Goal: Communication & Community: Answer question/provide support

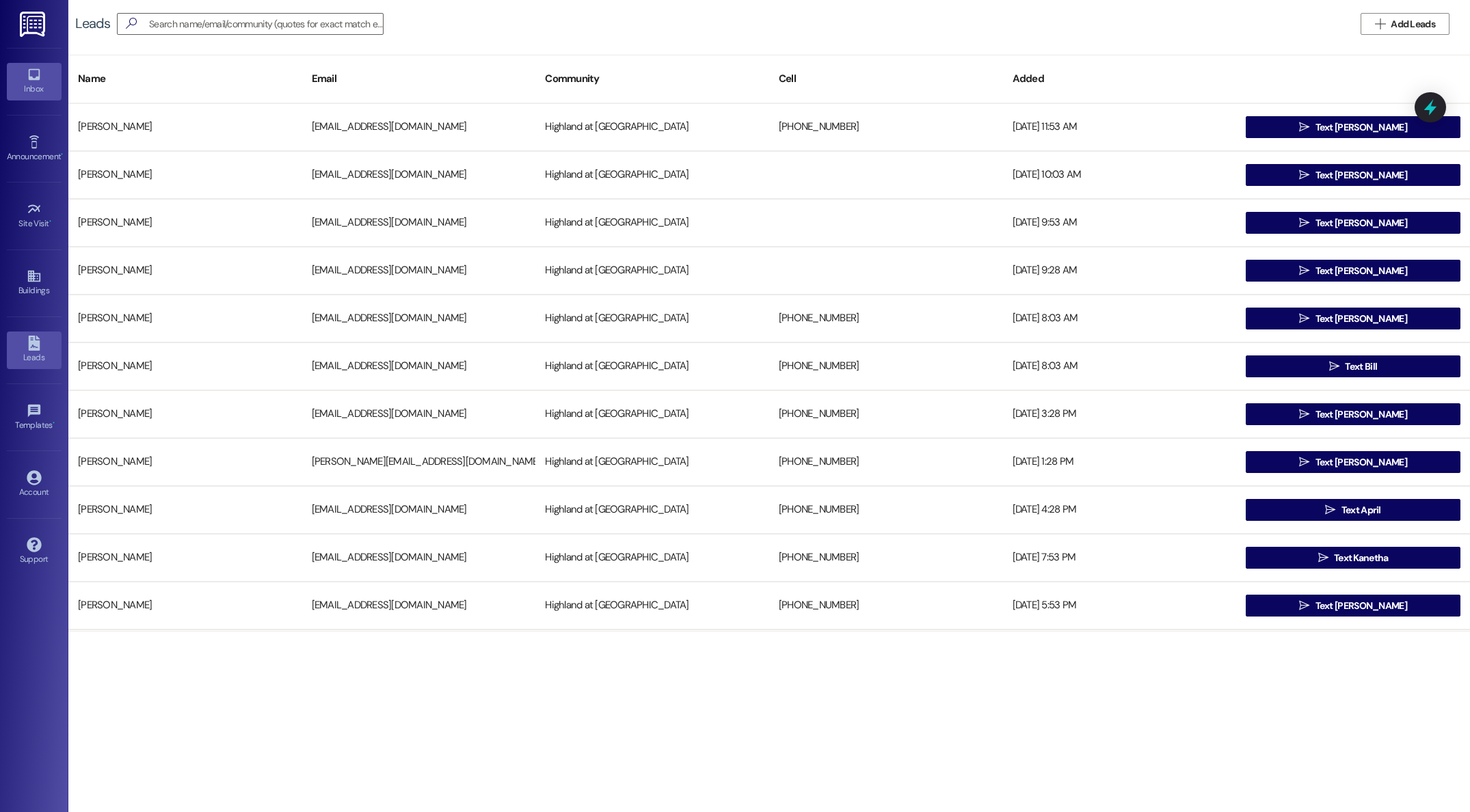
click at [34, 91] on div "Inbox" at bounding box center [34, 89] width 68 height 14
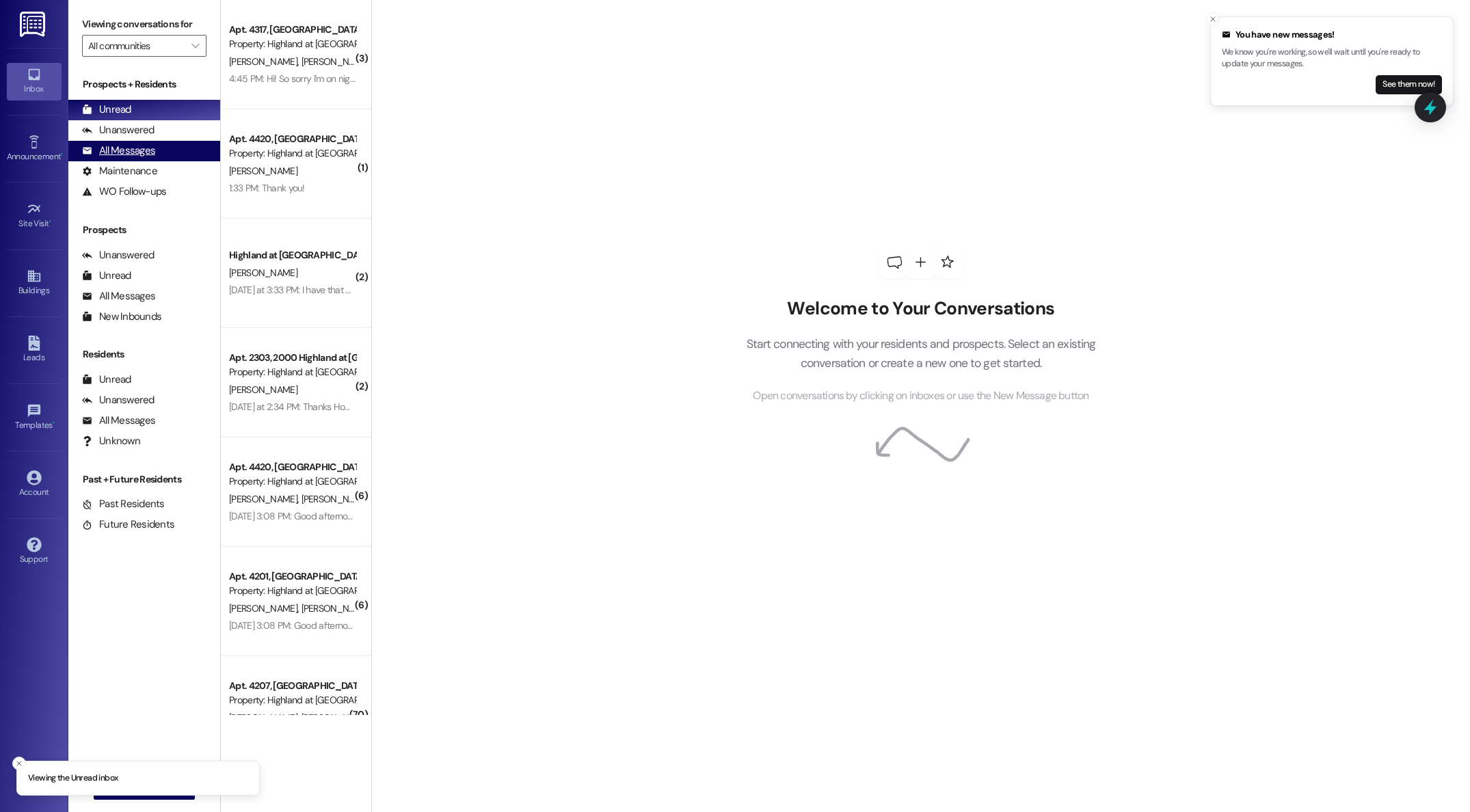
click at [134, 154] on div "All Messages" at bounding box center [119, 150] width 73 height 14
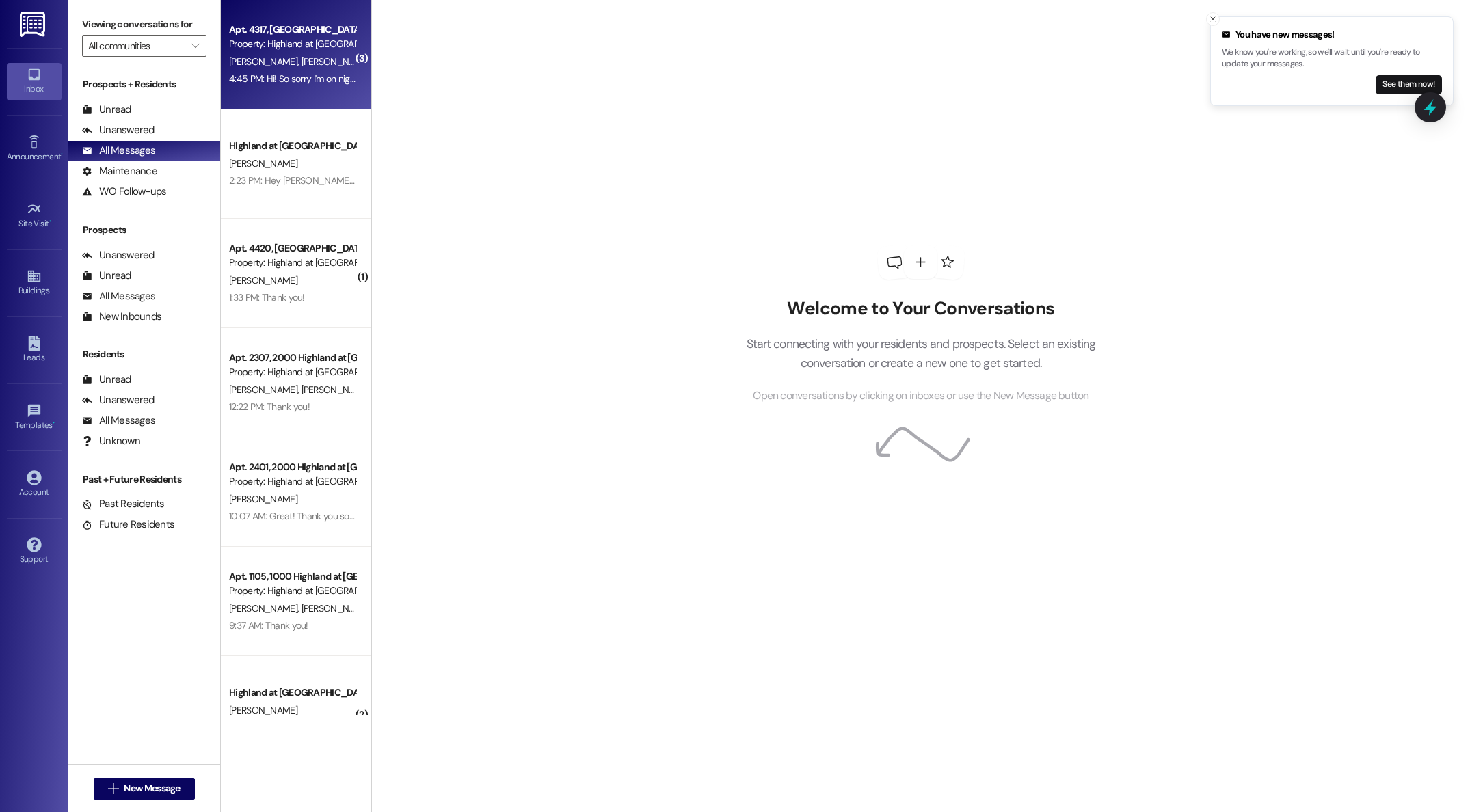
click at [253, 83] on div "4:45 PM: Hi! So sorry I'm on nights and was asleep! The washer isn't working ag…" at bounding box center [482, 79] width 507 height 13
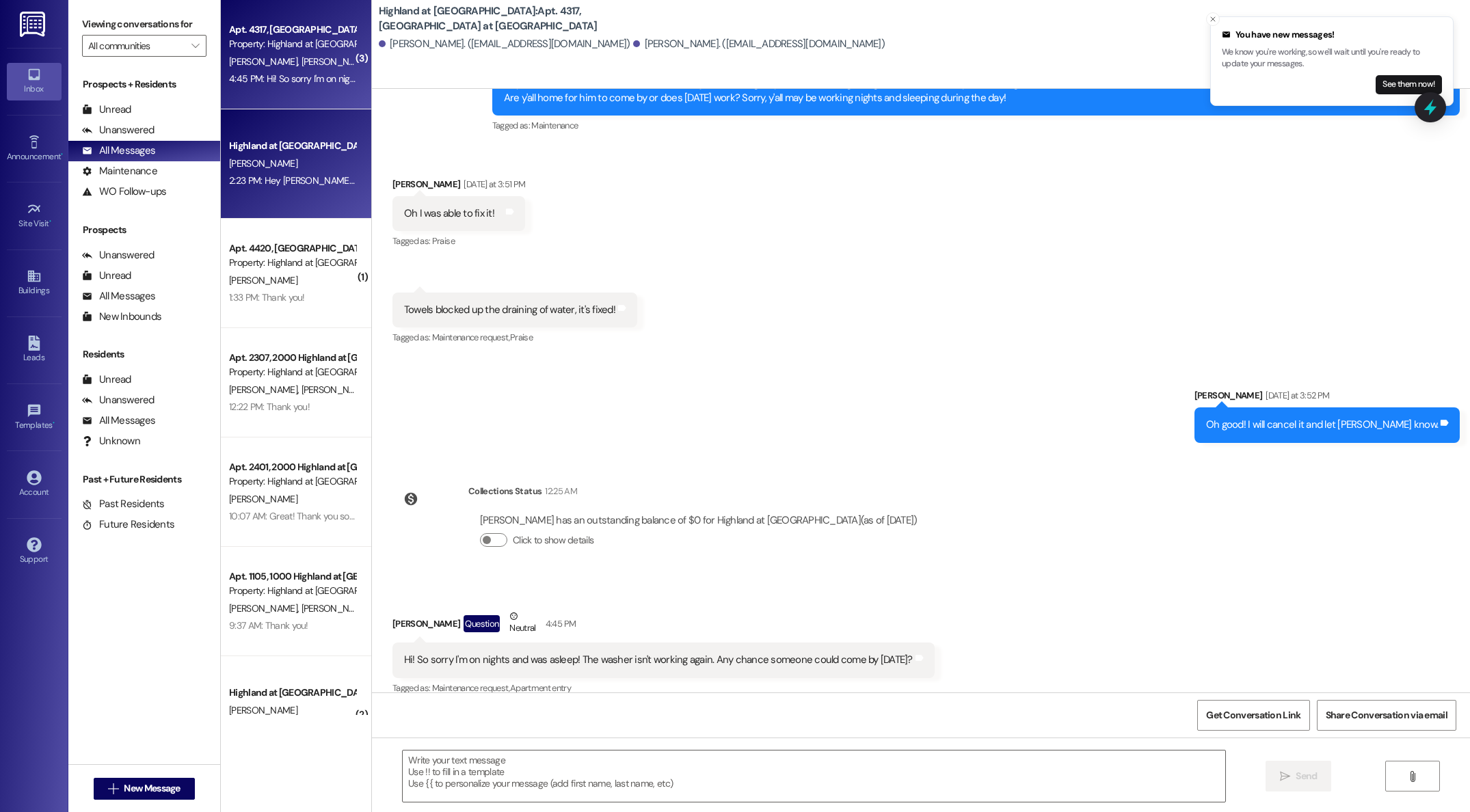
scroll to position [3502, 0]
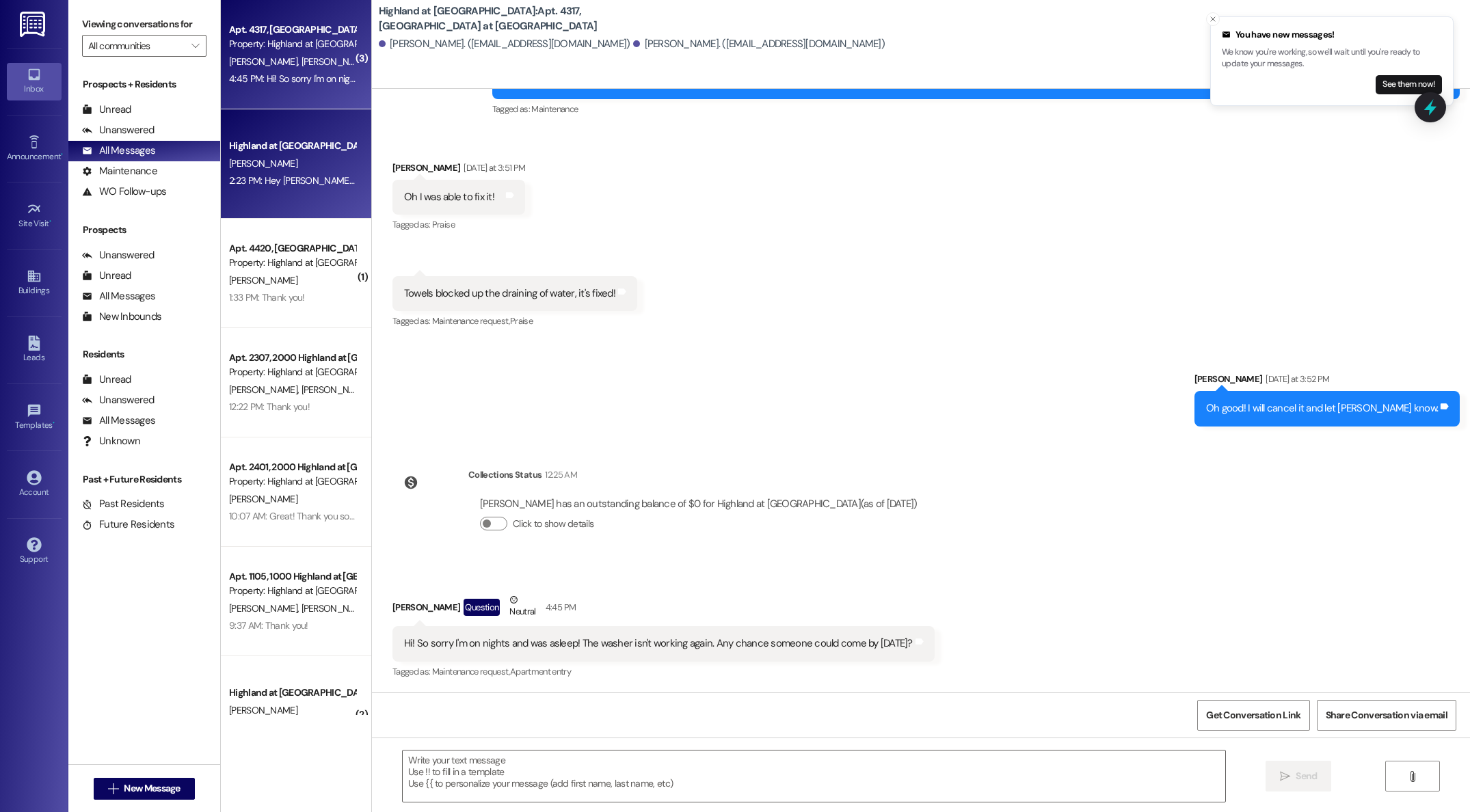
click at [264, 153] on div "Highland at [GEOGRAPHIC_DATA]" at bounding box center [292, 146] width 130 height 17
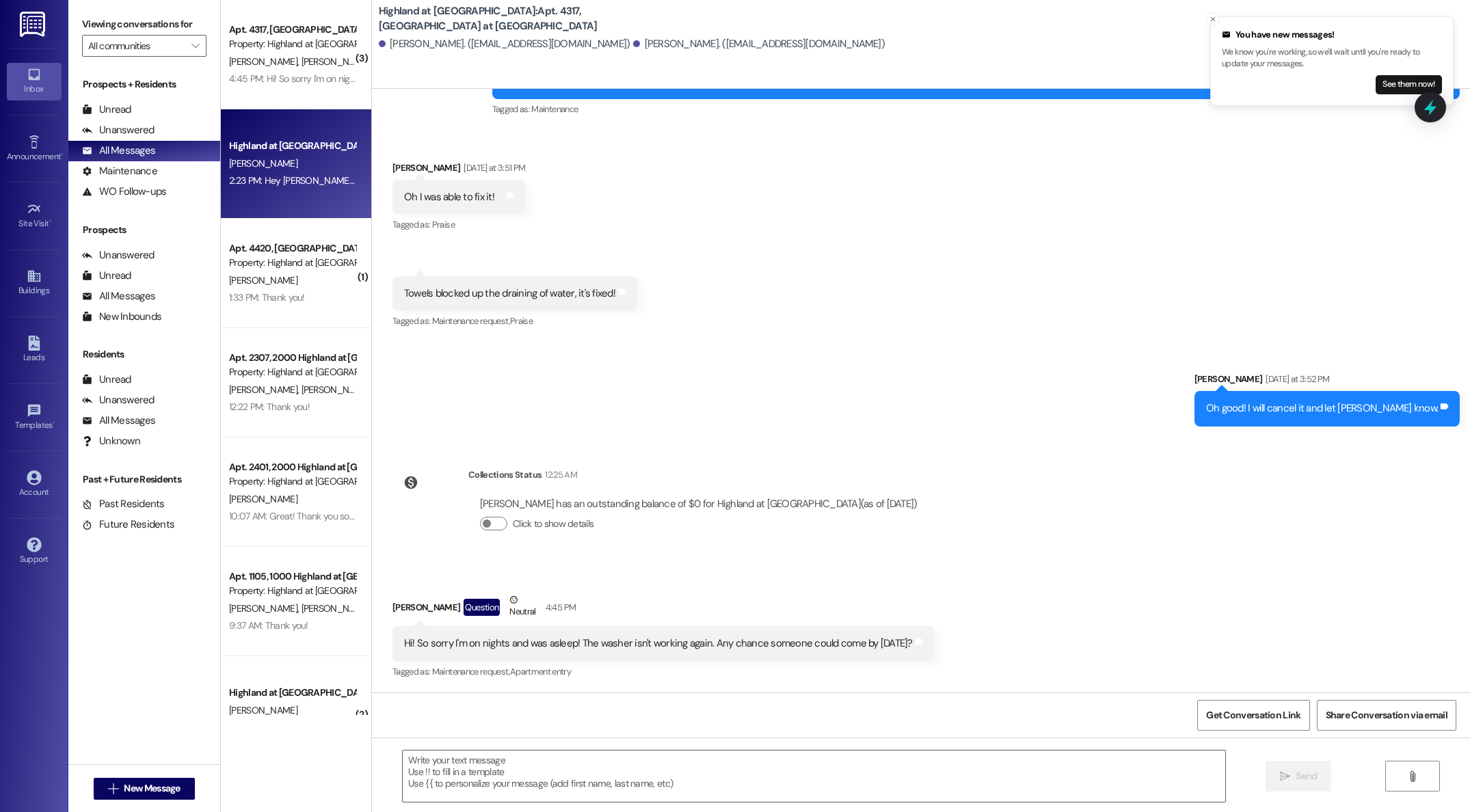
scroll to position [1126, 0]
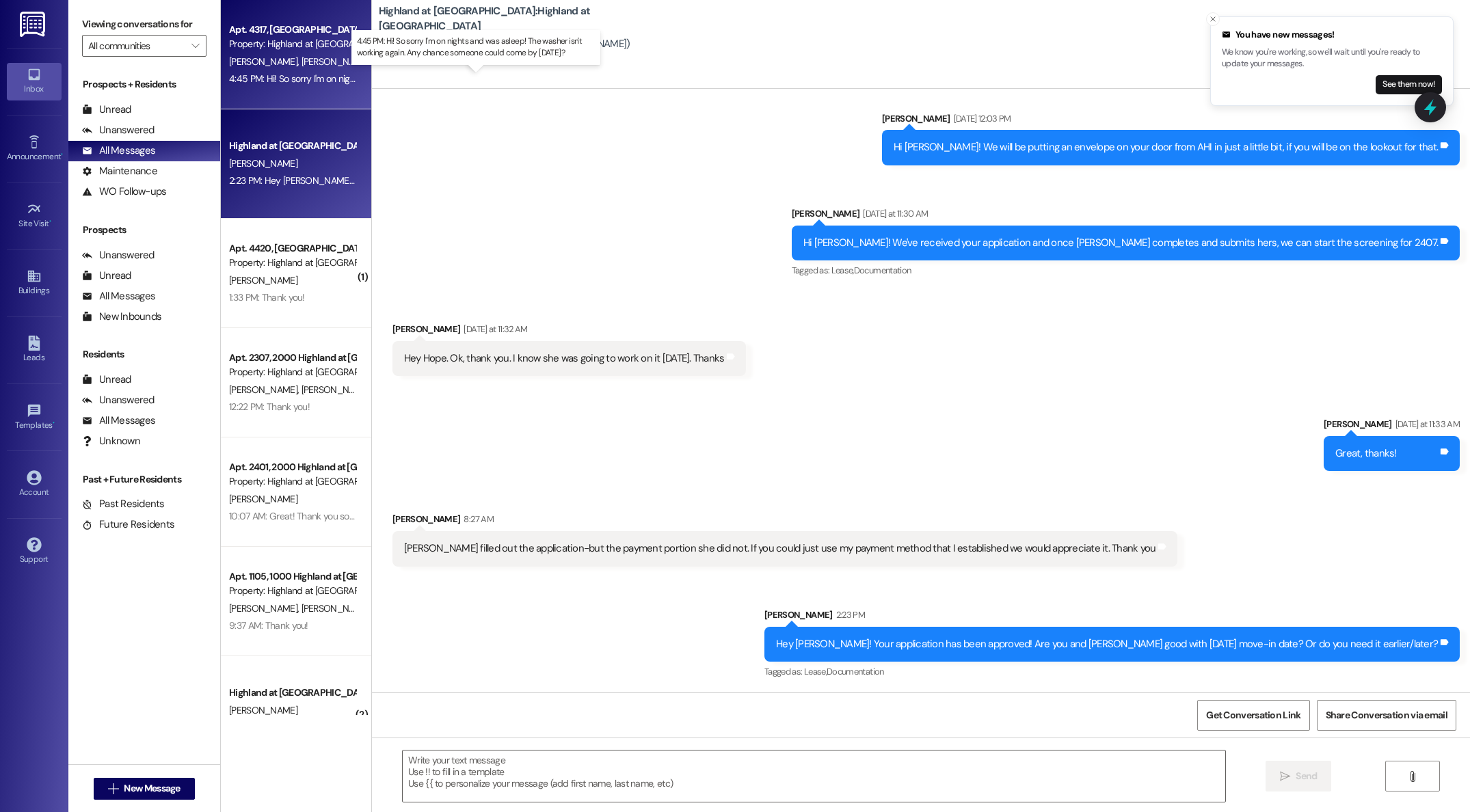
click at [263, 73] on div "4:45 PM: Hi! So sorry I'm on nights and was asleep! The washer isn't working ag…" at bounding box center [482, 79] width 507 height 13
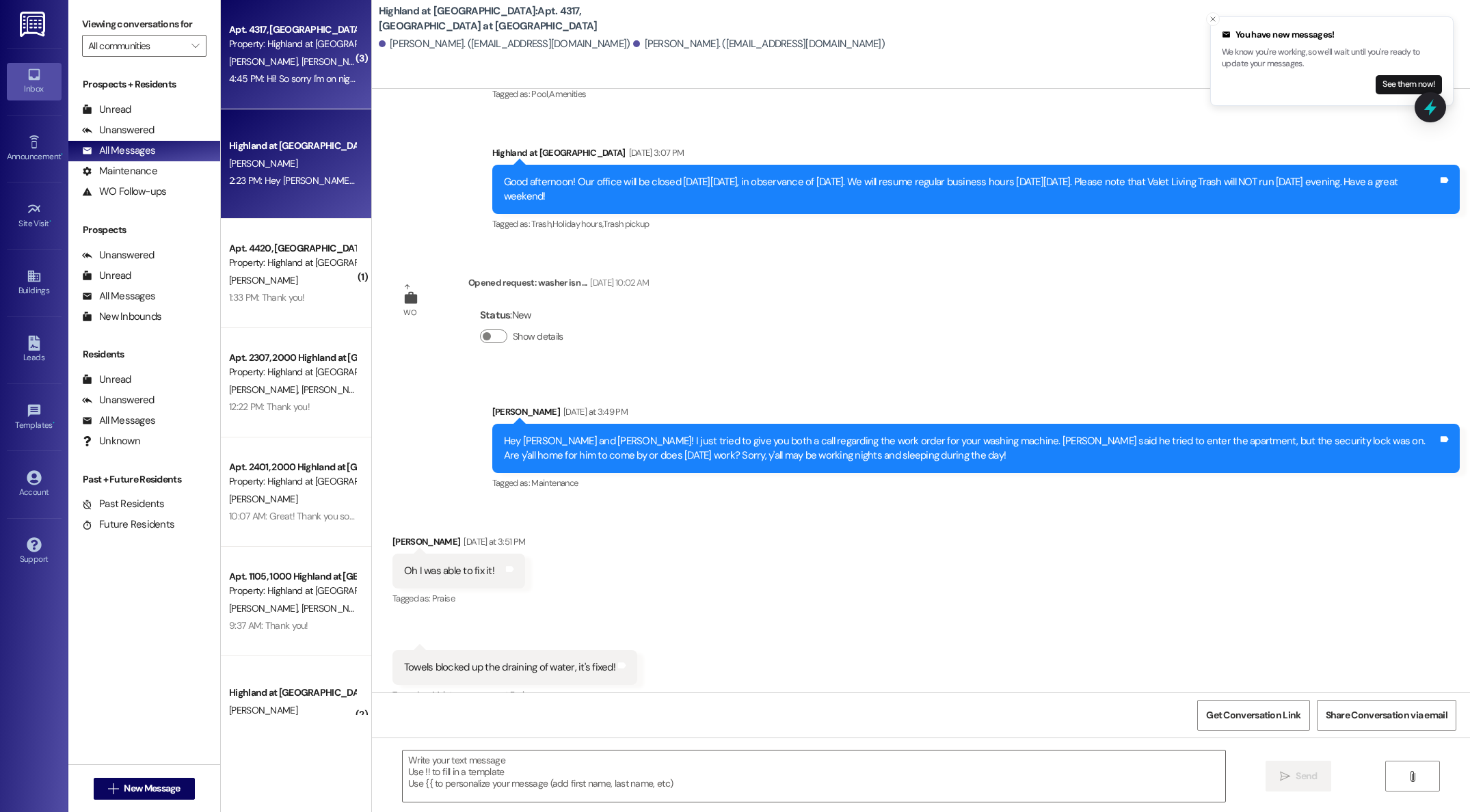
scroll to position [3502, 0]
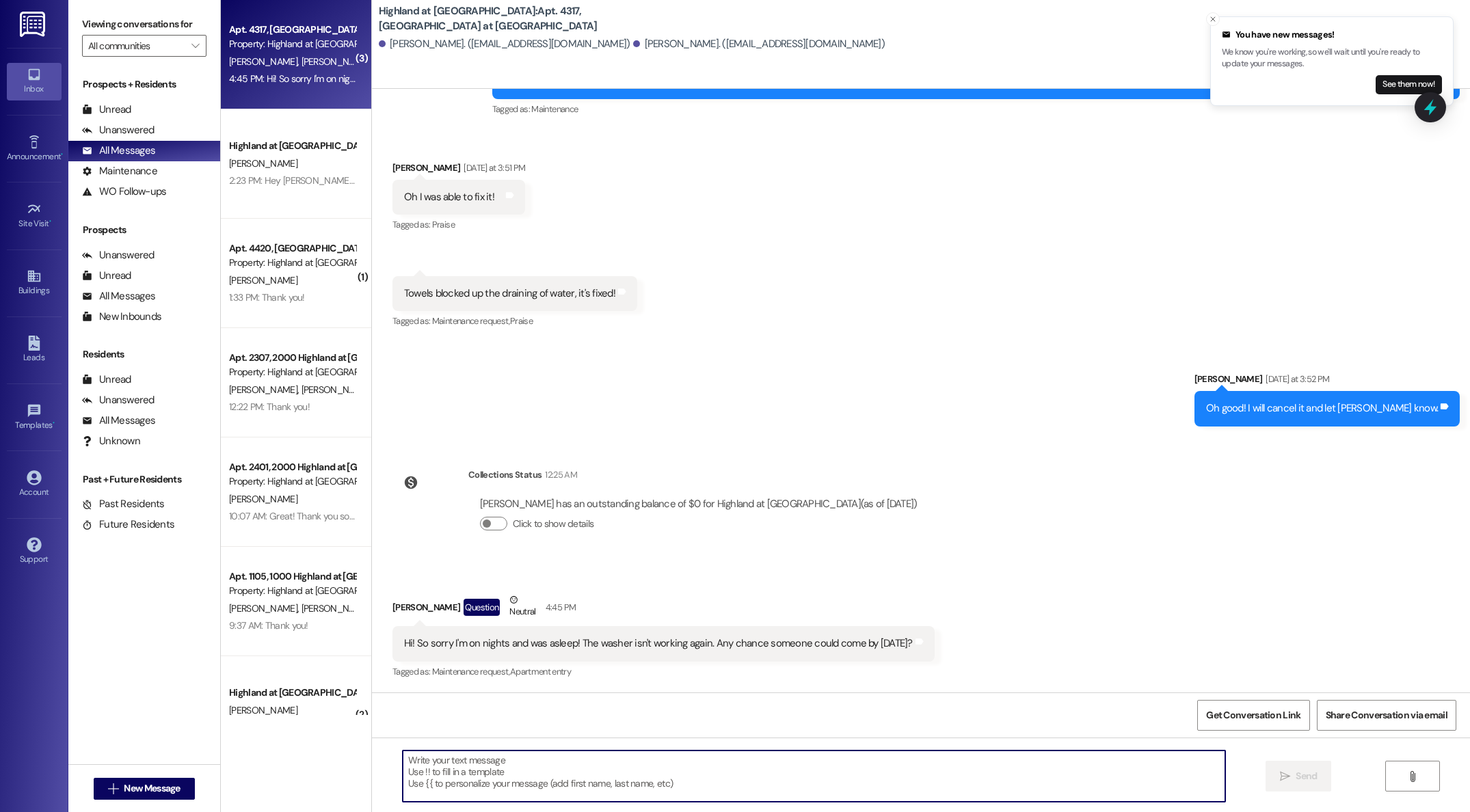
click at [660, 771] on textarea at bounding box center [814, 776] width 823 height 52
type textarea "I will put a work order in for you."
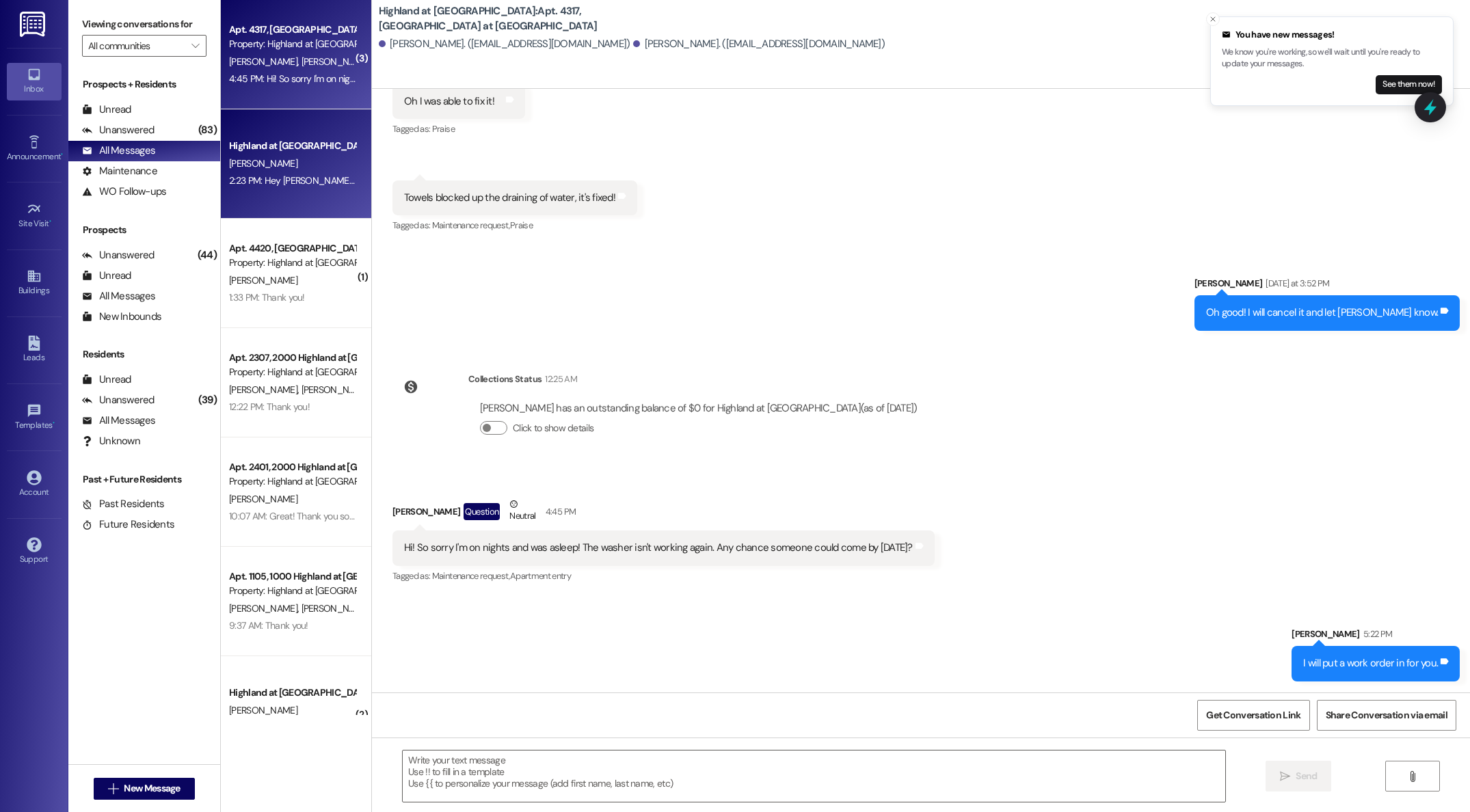
click at [272, 166] on div "[PERSON_NAME]" at bounding box center [292, 163] width 130 height 17
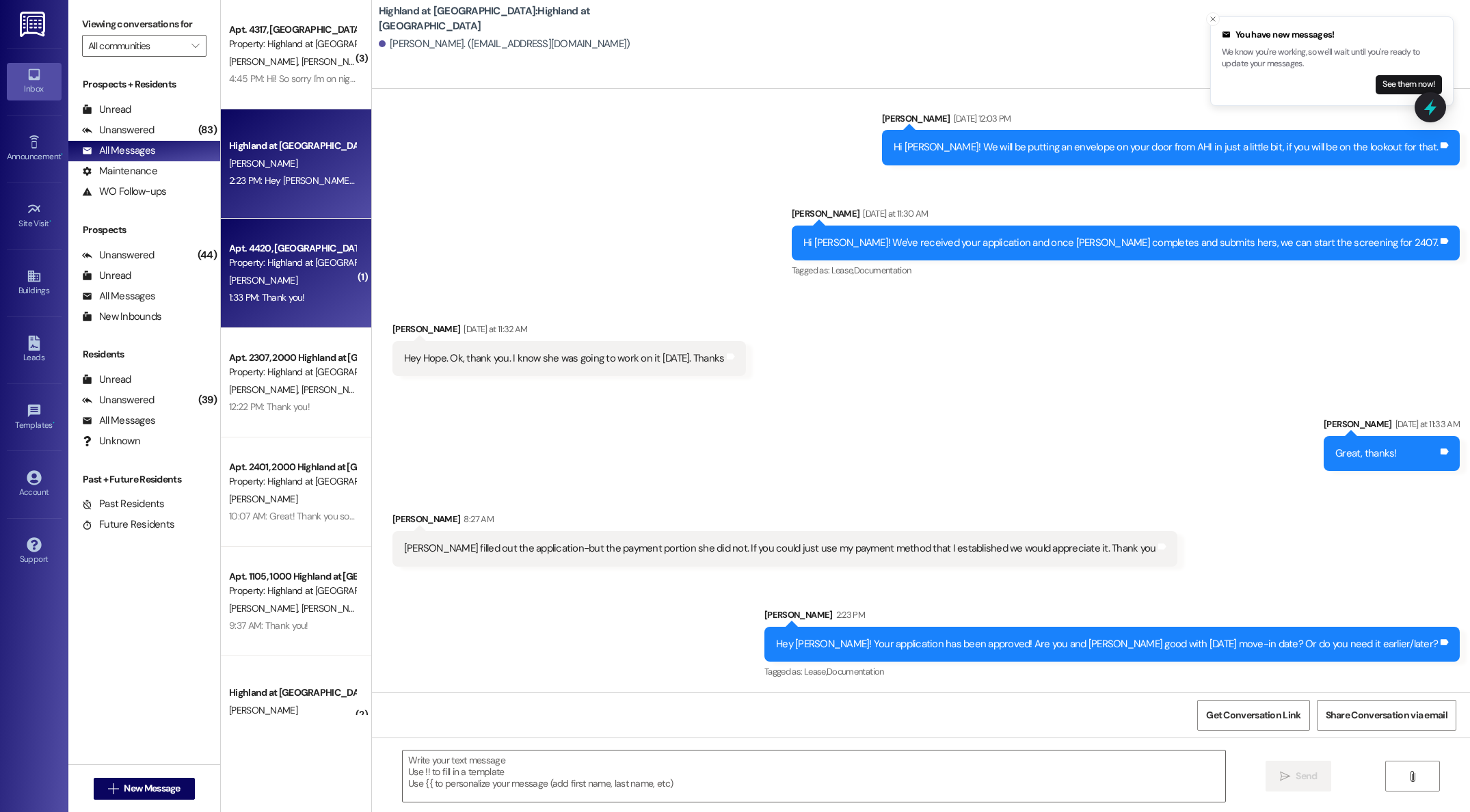
scroll to position [1126, 0]
click at [272, 256] on div "Property: Highland at [GEOGRAPHIC_DATA]" at bounding box center [293, 263] width 127 height 14
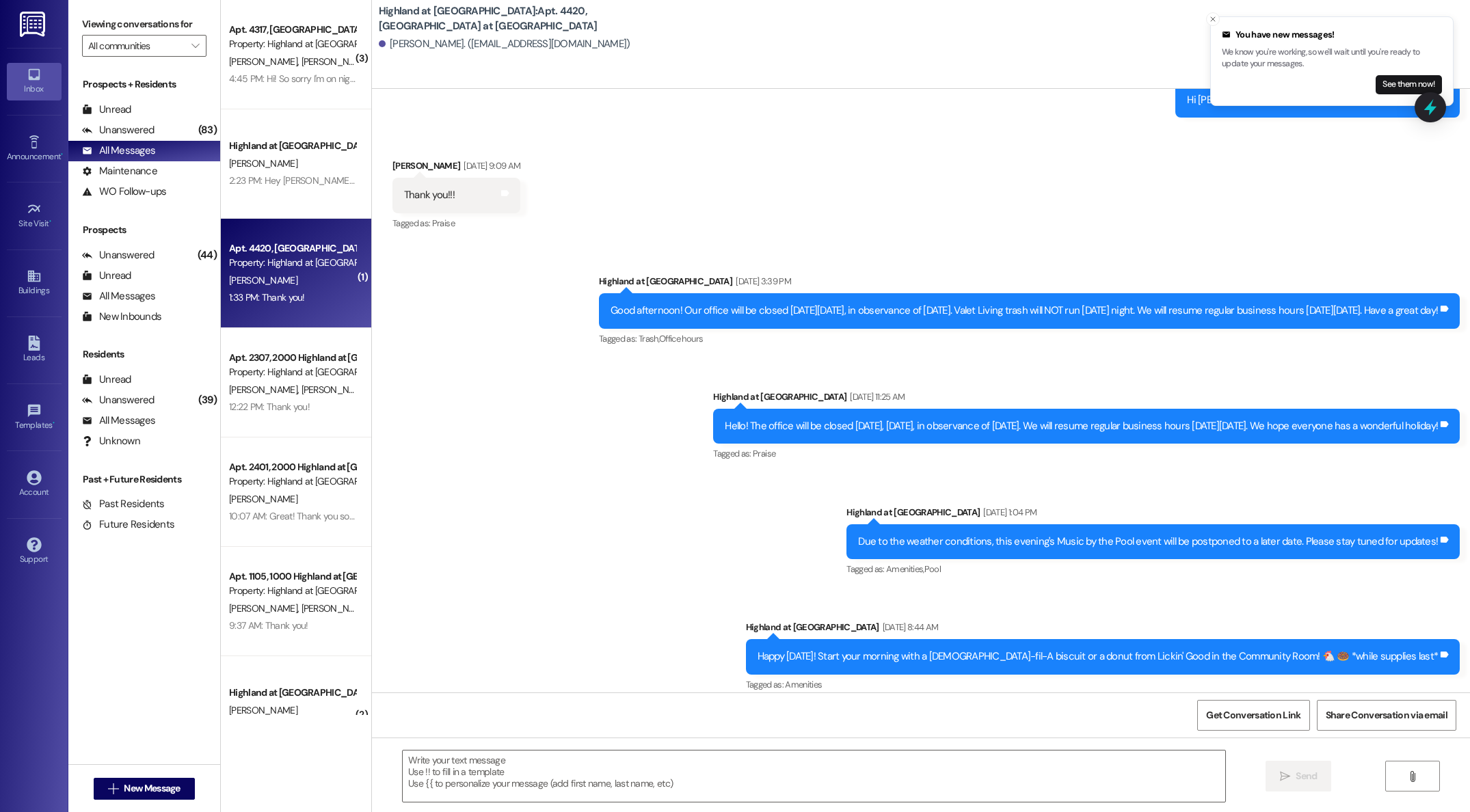
scroll to position [26, 0]
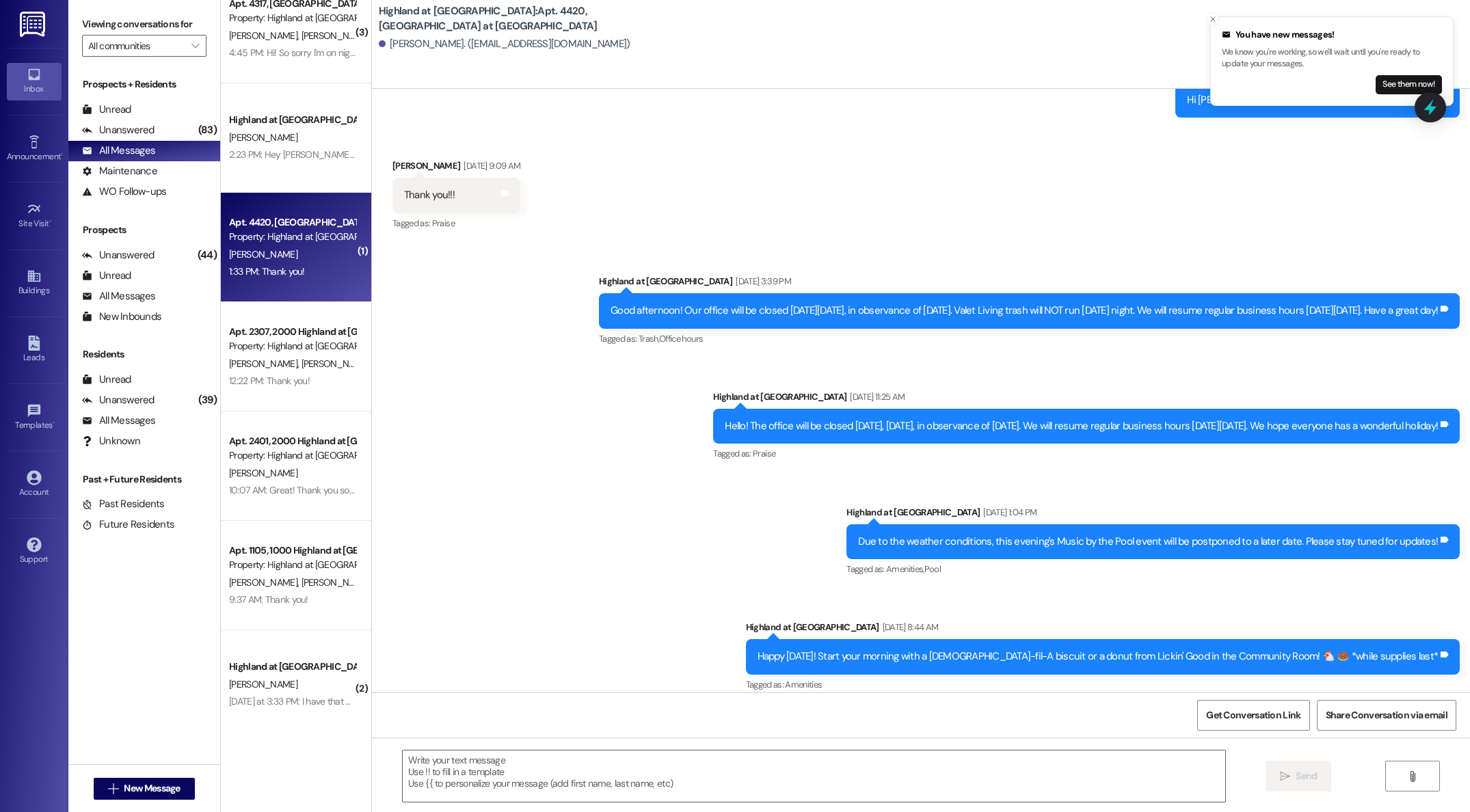
click at [270, 380] on div "( 3 ) Apt. 4317, [GEOGRAPHIC_DATA] at [GEOGRAPHIC_DATA] Property: [GEOGRAPHIC_D…" at bounding box center [296, 357] width 150 height 715
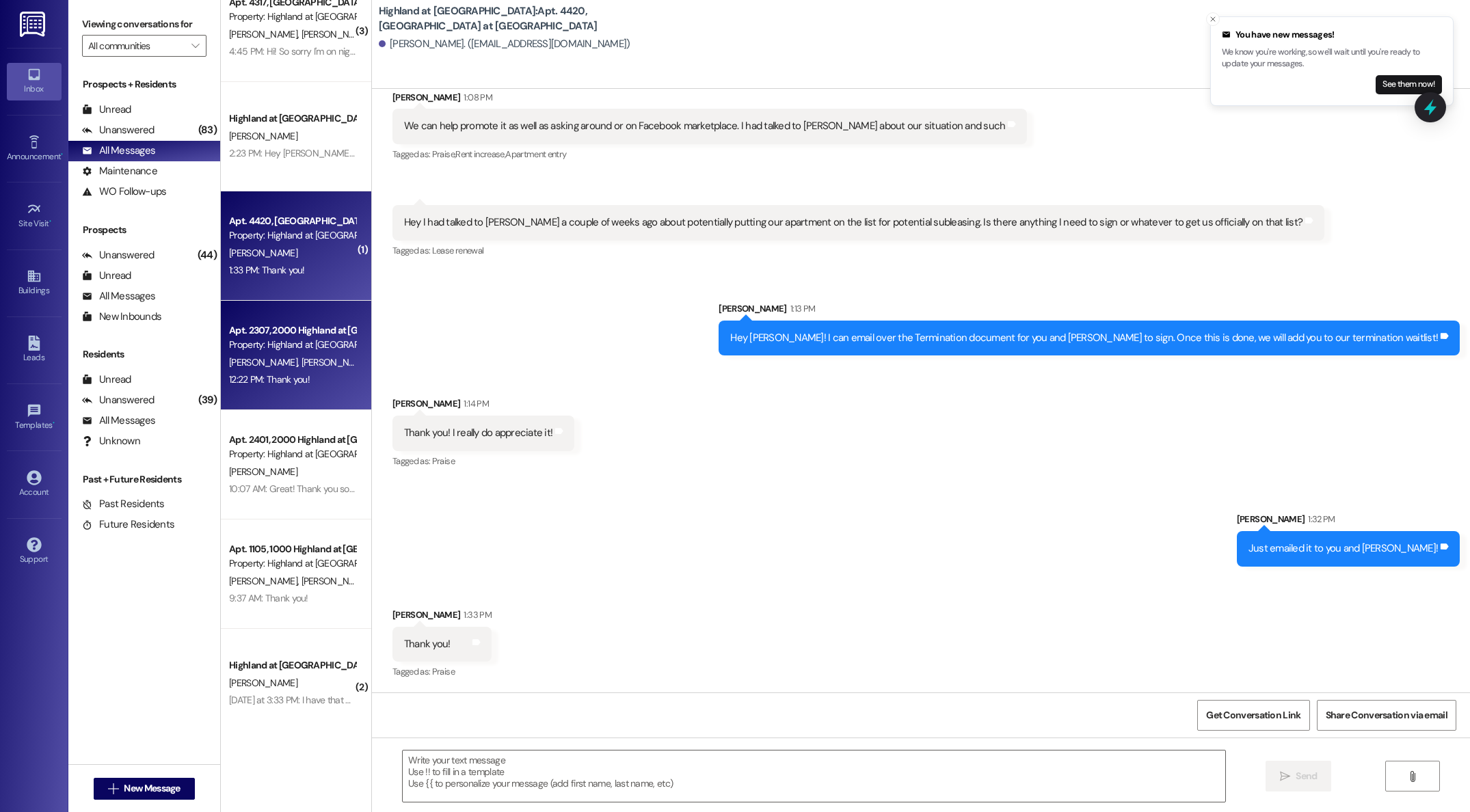
scroll to position [2707, 0]
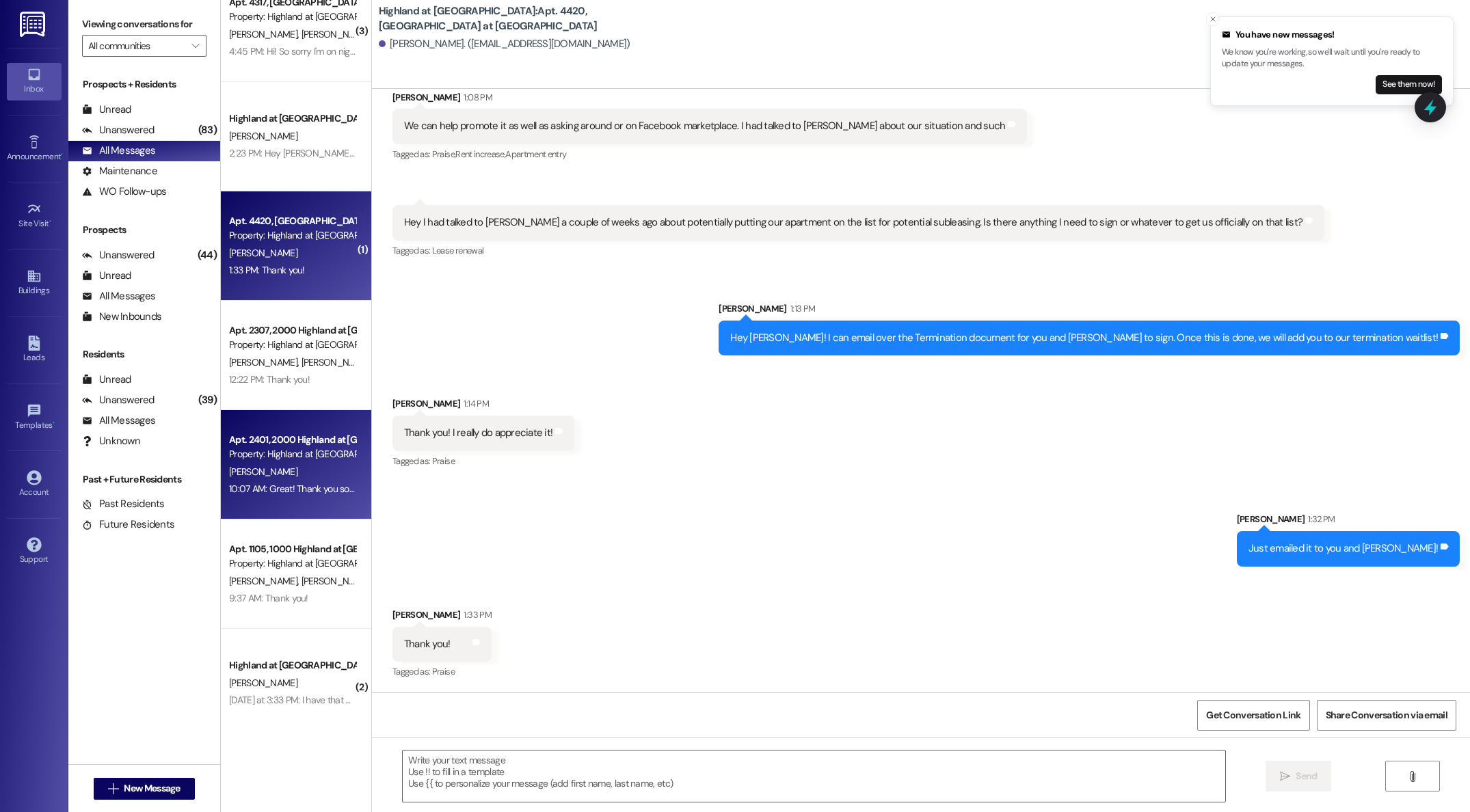
click at [302, 475] on div "[PERSON_NAME]" at bounding box center [292, 471] width 130 height 17
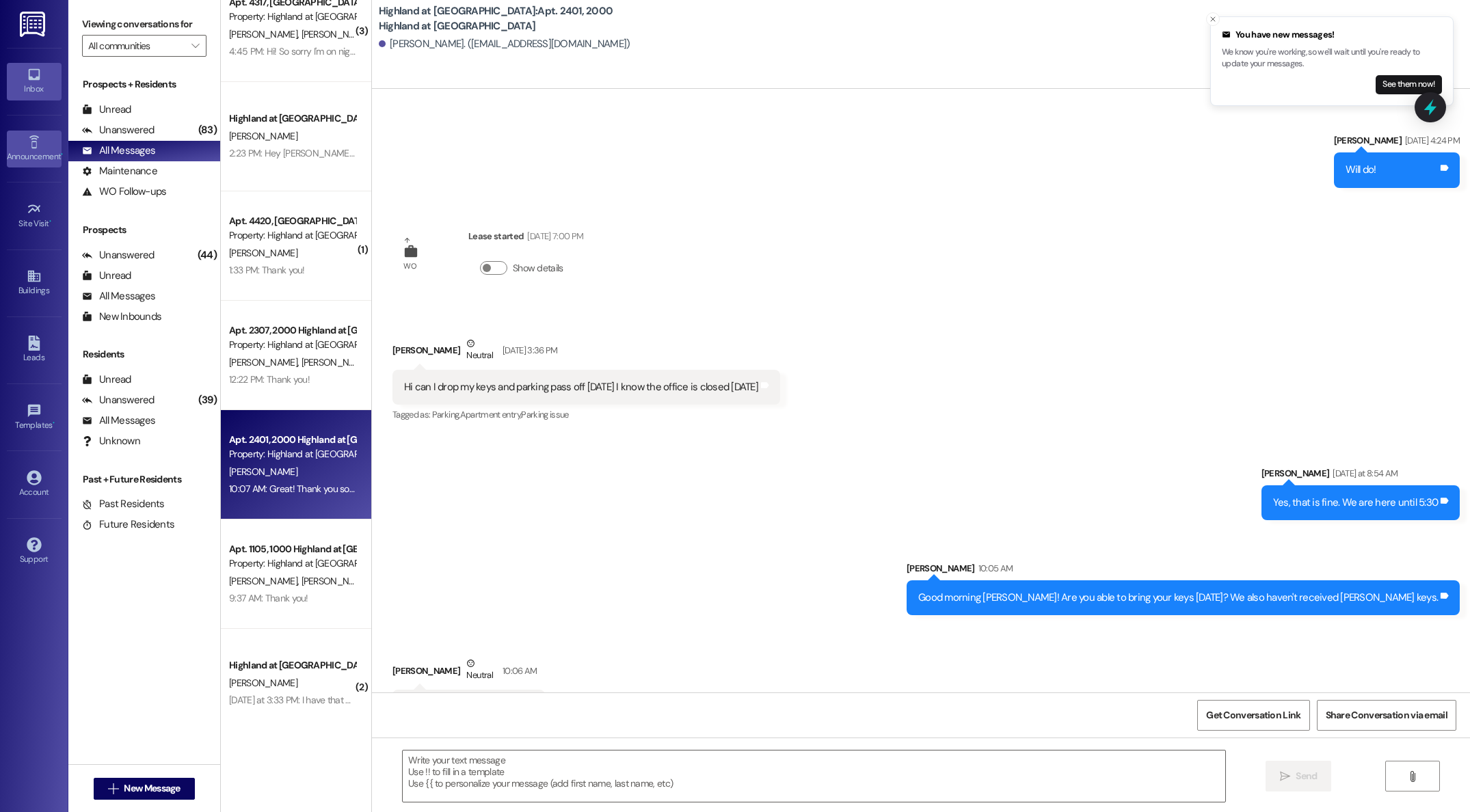
scroll to position [15984, 0]
